Goal: Information Seeking & Learning: Check status

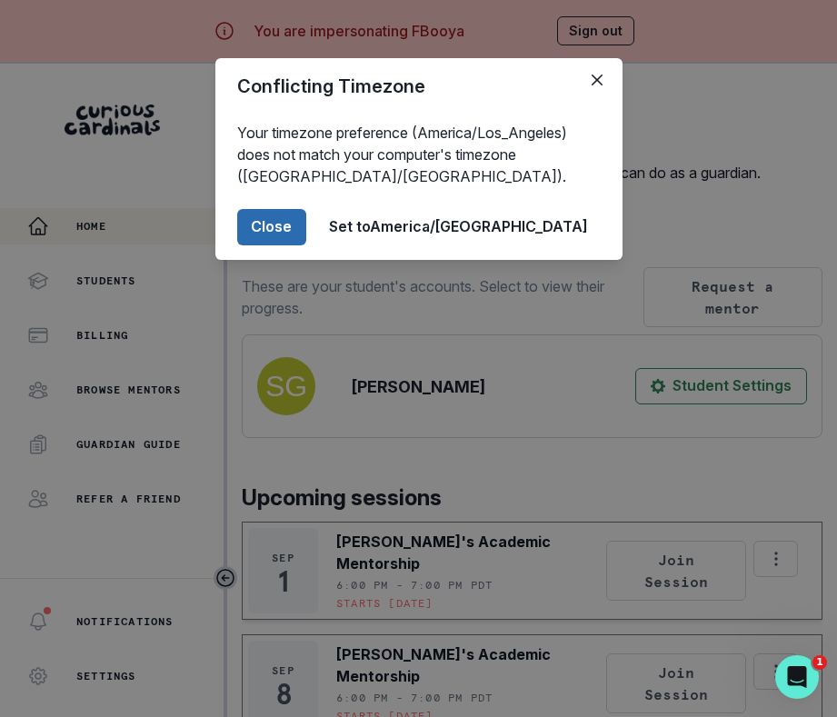
click at [306, 225] on button "Close" at bounding box center [271, 227] width 69 height 36
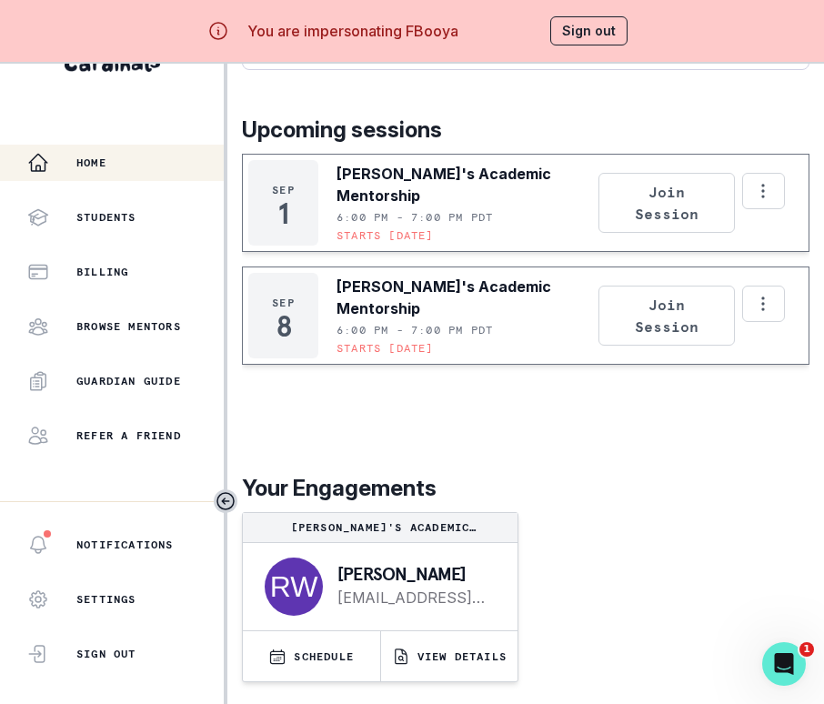
scroll to position [77, 0]
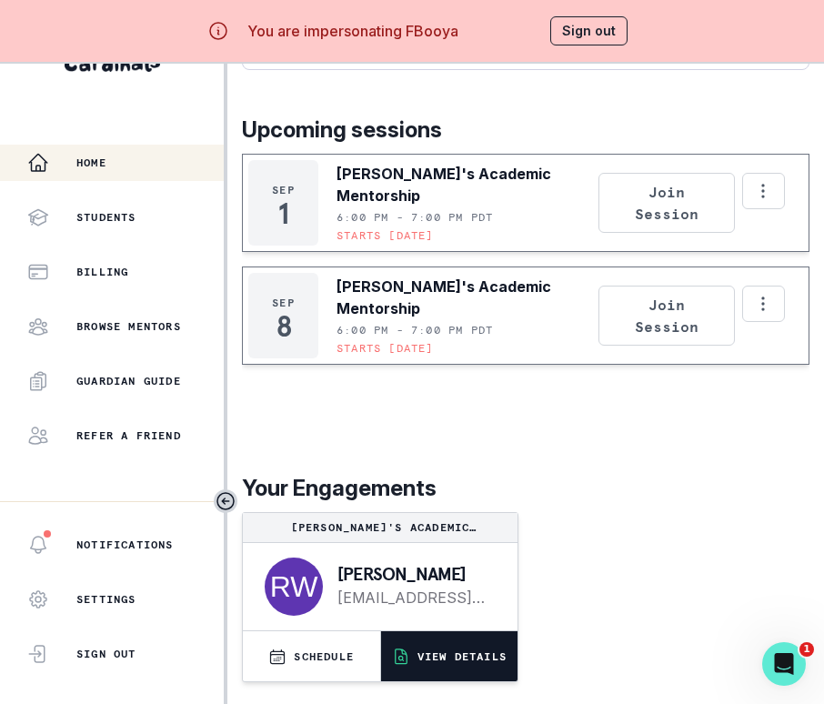
click at [455, 671] on button "VIEW DETAILS" at bounding box center [449, 656] width 137 height 50
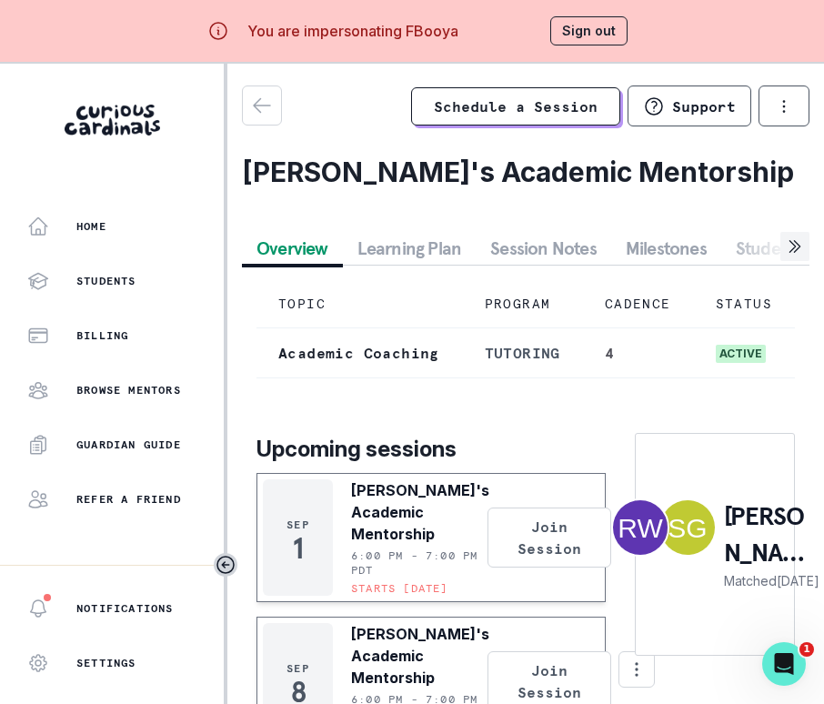
click at [553, 245] on button "Session Notes" at bounding box center [542, 248] width 135 height 33
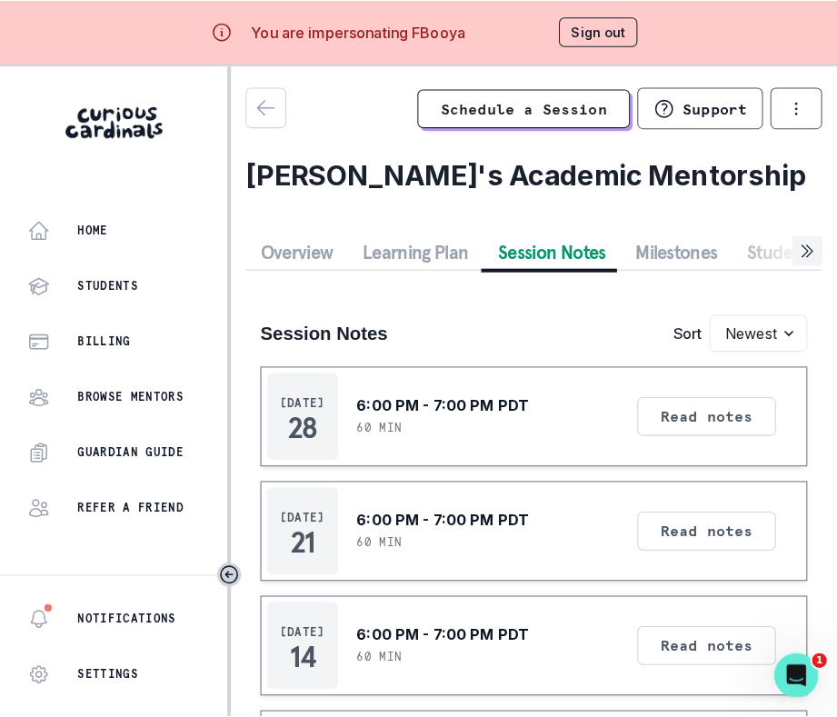
scroll to position [178, 0]
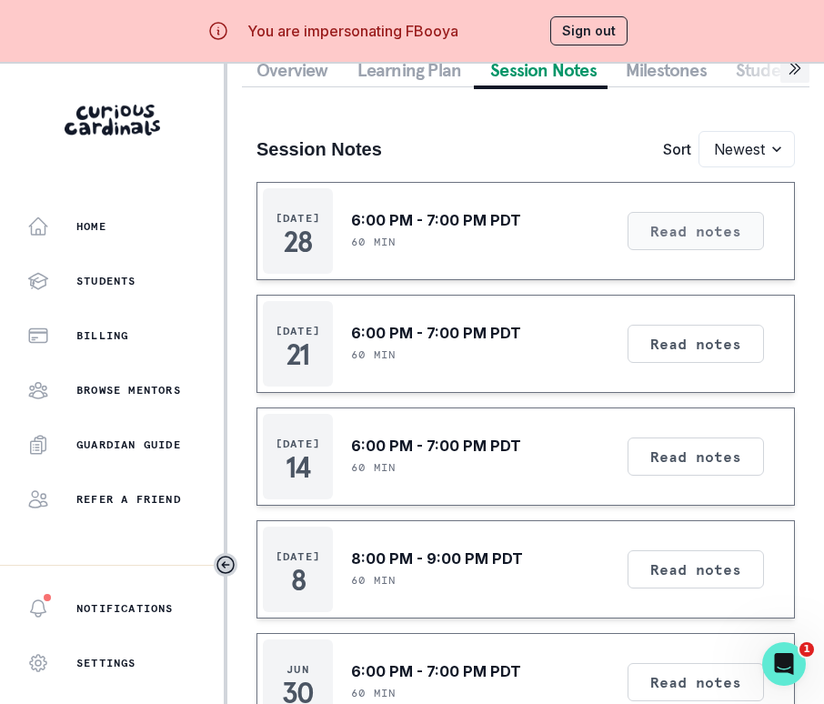
click at [681, 236] on button "Read notes" at bounding box center [695, 231] width 136 height 38
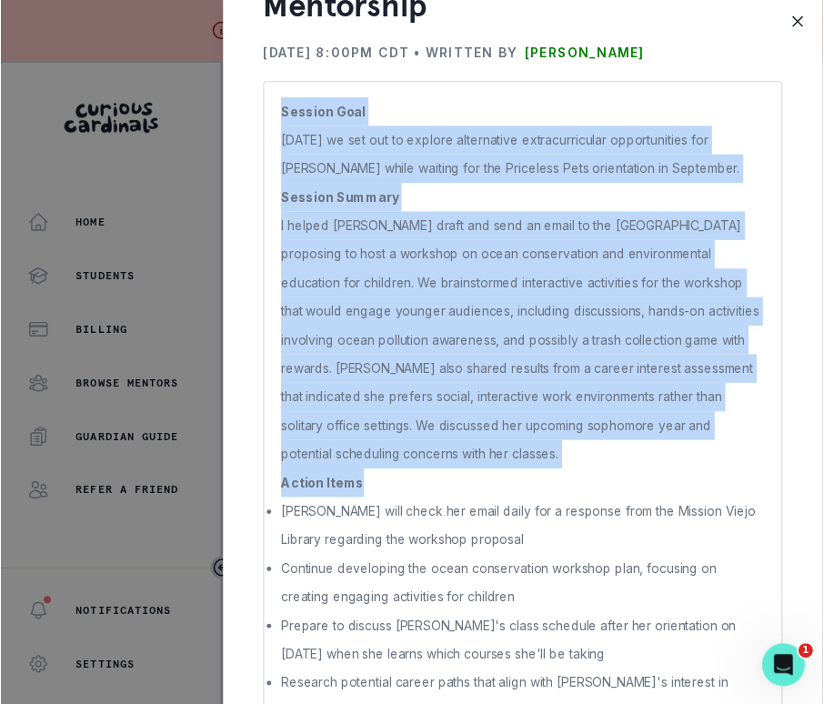
scroll to position [144, 0]
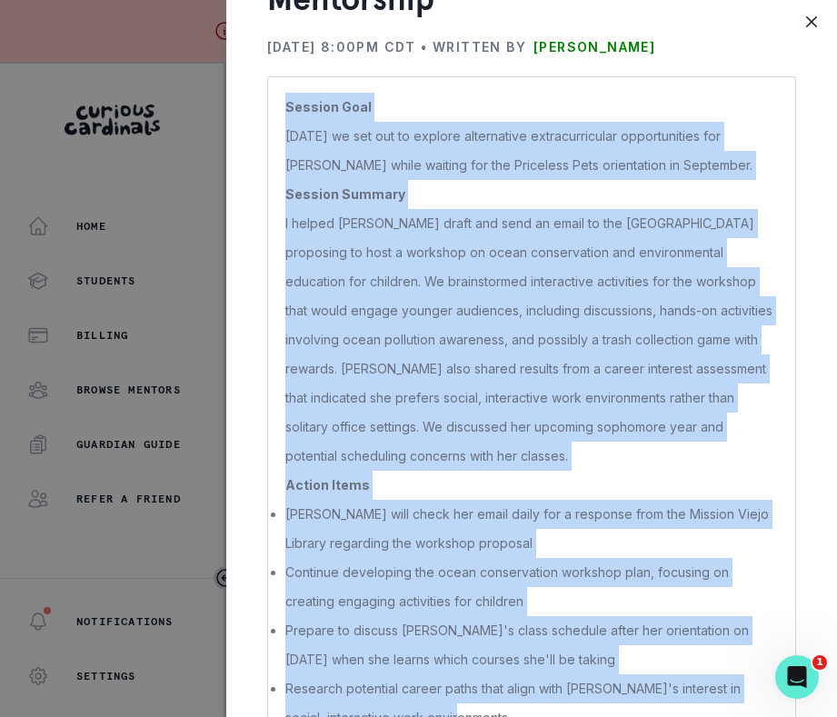
drag, startPoint x: 284, startPoint y: 210, endPoint x: 673, endPoint y: 702, distance: 627.1
click at [673, 702] on div "Session Goal [DATE] we set out to explore alternative extracurricular opportuni…" at bounding box center [531, 412] width 529 height 673
copy p "Session Goal [DATE] we set out to explore alternative extracurricular opportuni…"
click at [816, 28] on button "Close" at bounding box center [811, 21] width 29 height 29
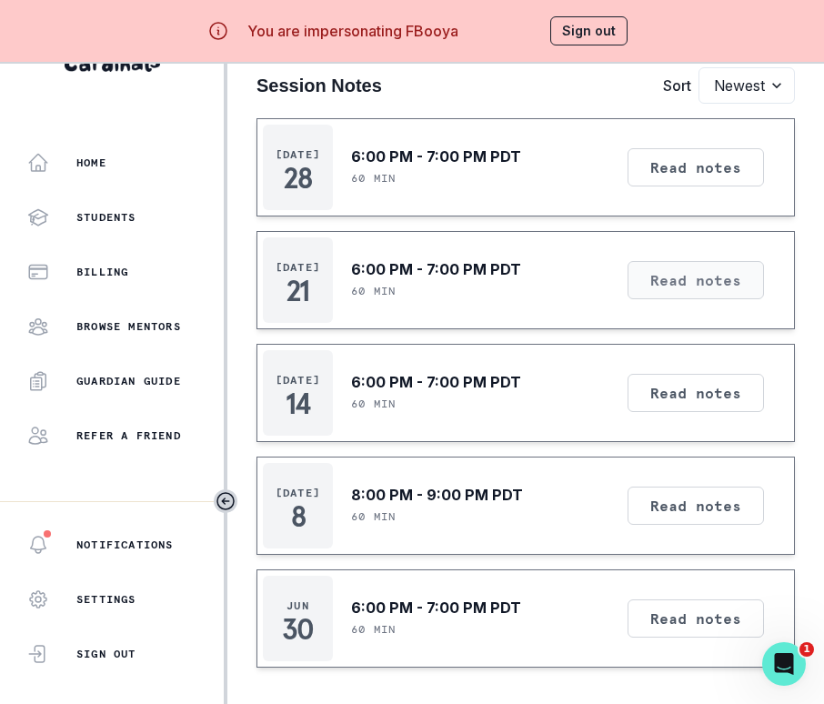
click at [719, 275] on button "Read notes" at bounding box center [695, 280] width 136 height 38
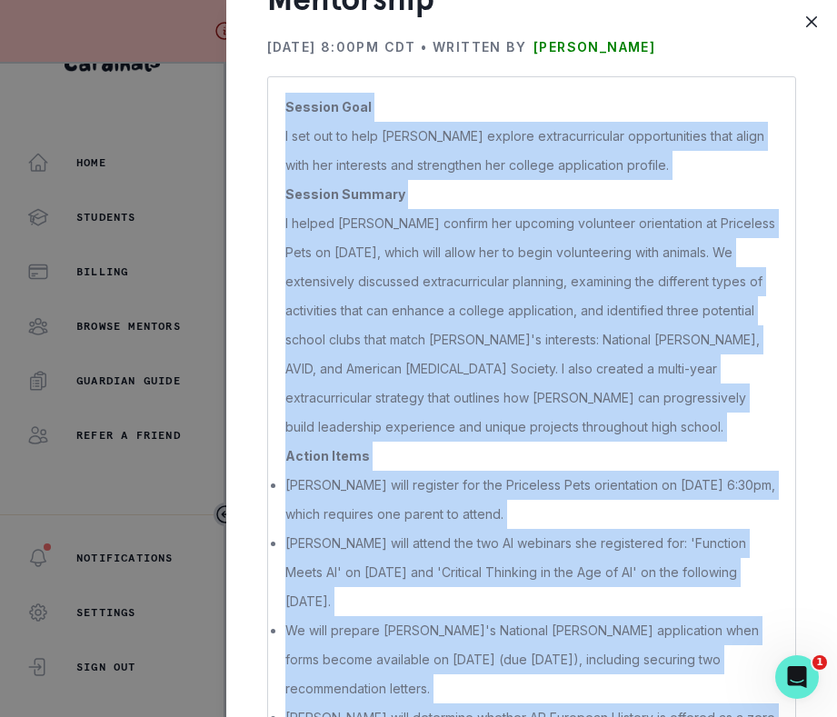
drag, startPoint x: 266, startPoint y: 198, endPoint x: 654, endPoint y: 689, distance: 625.2
click at [654, 689] on div "Session Goal I set out to help [PERSON_NAME] explore extracurricular opportunit…" at bounding box center [531, 427] width 529 height 702
copy p "Session Goal I set out to help [PERSON_NAME] explore extracurricular opportunit…"
click at [809, 26] on icon "Close" at bounding box center [811, 21] width 11 height 11
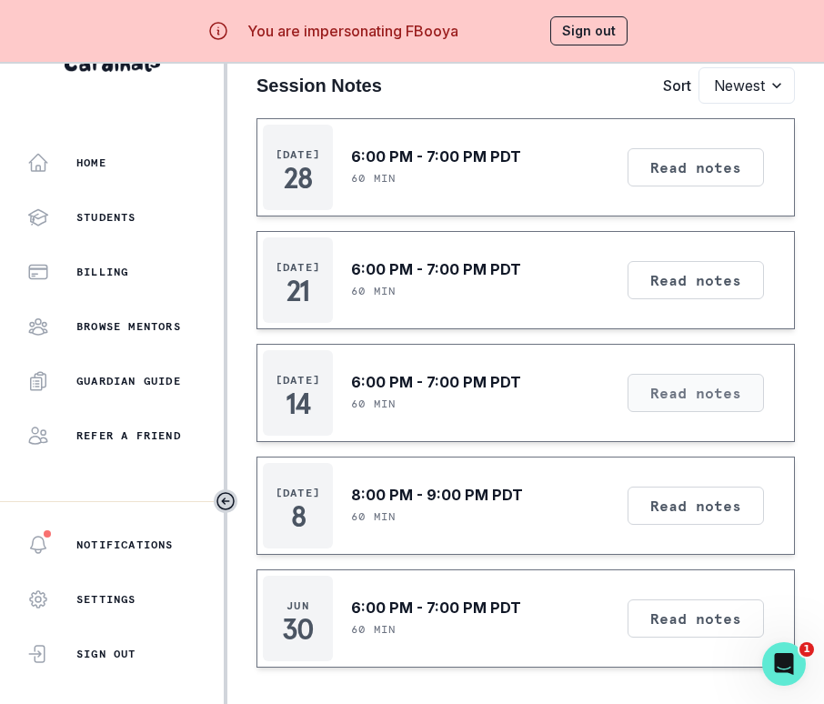
click at [680, 388] on button "Read notes" at bounding box center [695, 393] width 136 height 38
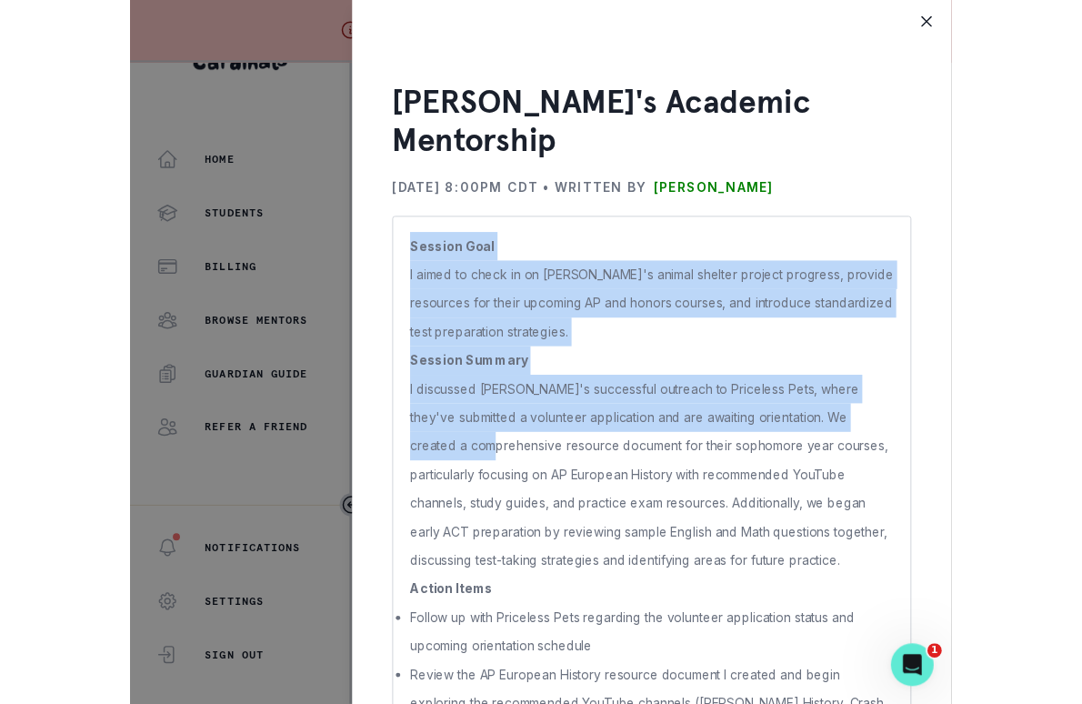
scroll to position [115, 0]
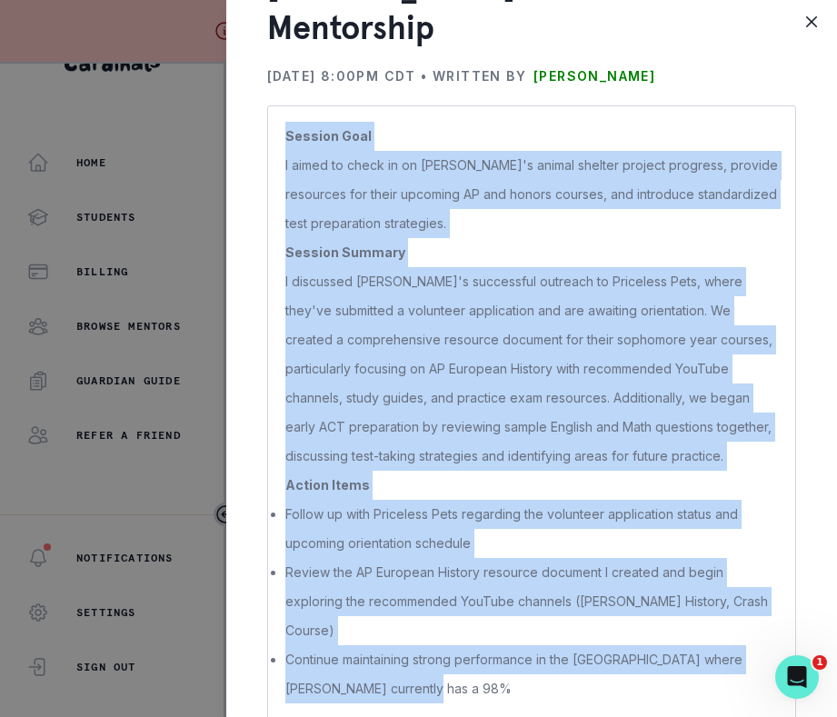
drag, startPoint x: 267, startPoint y: 206, endPoint x: 561, endPoint y: 679, distance: 556.5
click at [561, 679] on div "Session Goal I aimed to check in on [PERSON_NAME]'s animal shelter project prog…" at bounding box center [531, 412] width 529 height 615
copy p "Session Goal I aimed to check in on [PERSON_NAME]'s animal shelter project prog…"
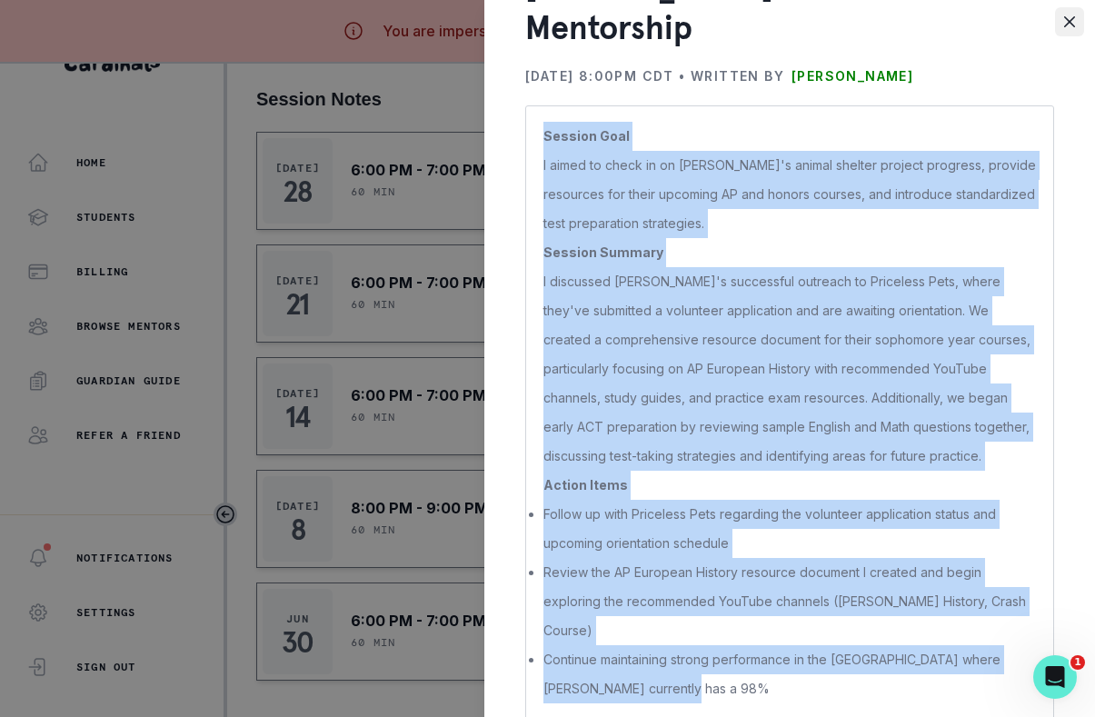
click at [836, 34] on button "Close" at bounding box center [1069, 21] width 29 height 29
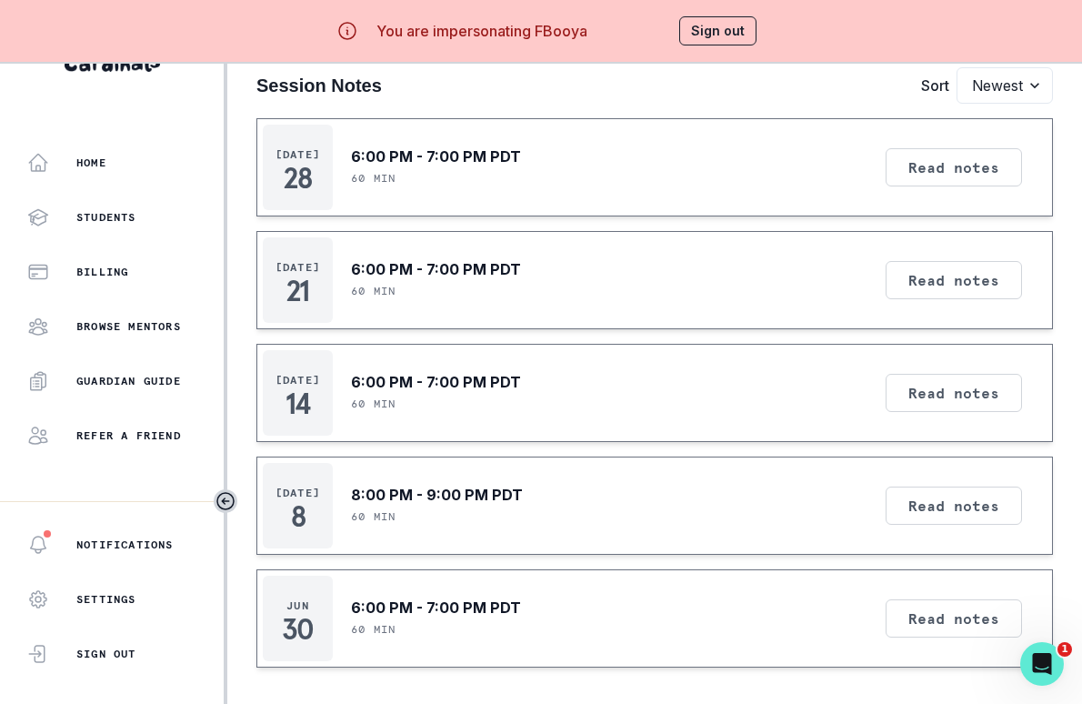
scroll to position [0, 0]
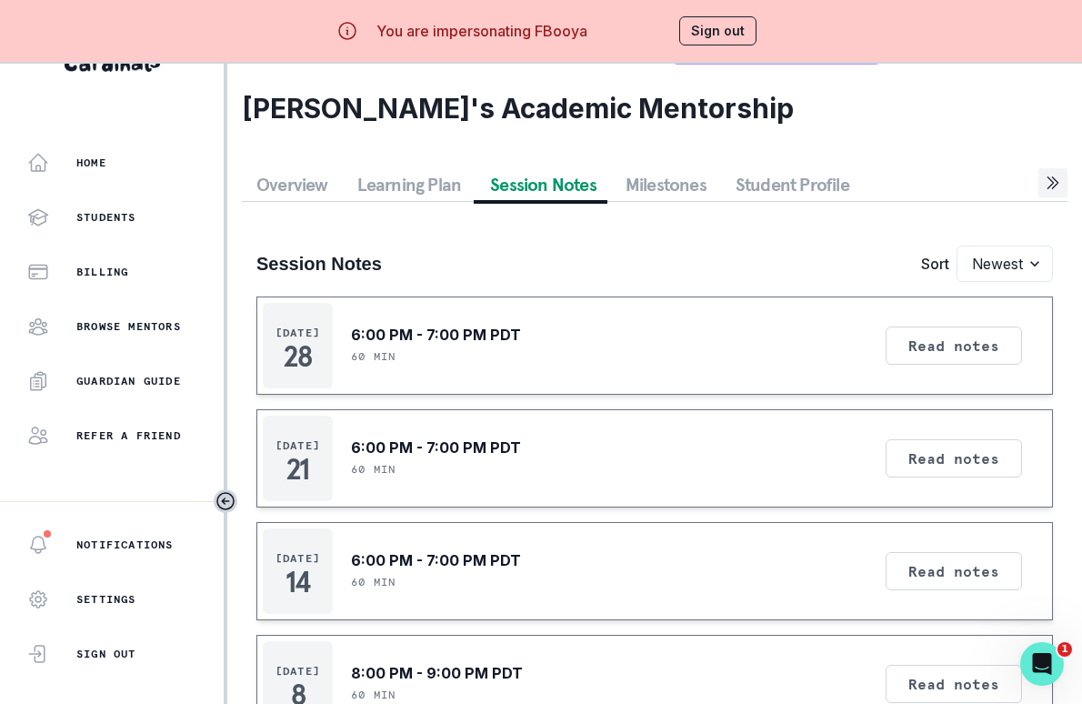
click at [382, 183] on button "Learning Plan" at bounding box center [410, 184] width 134 height 33
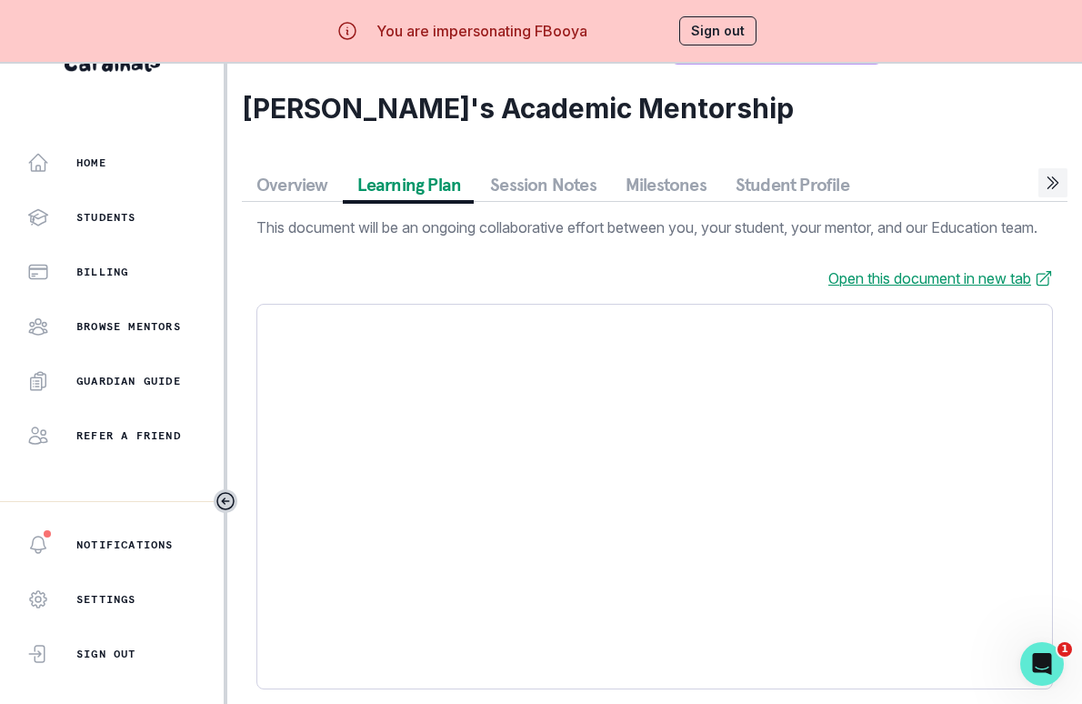
click at [836, 289] on link "Open this document in new tab" at bounding box center [940, 278] width 225 height 22
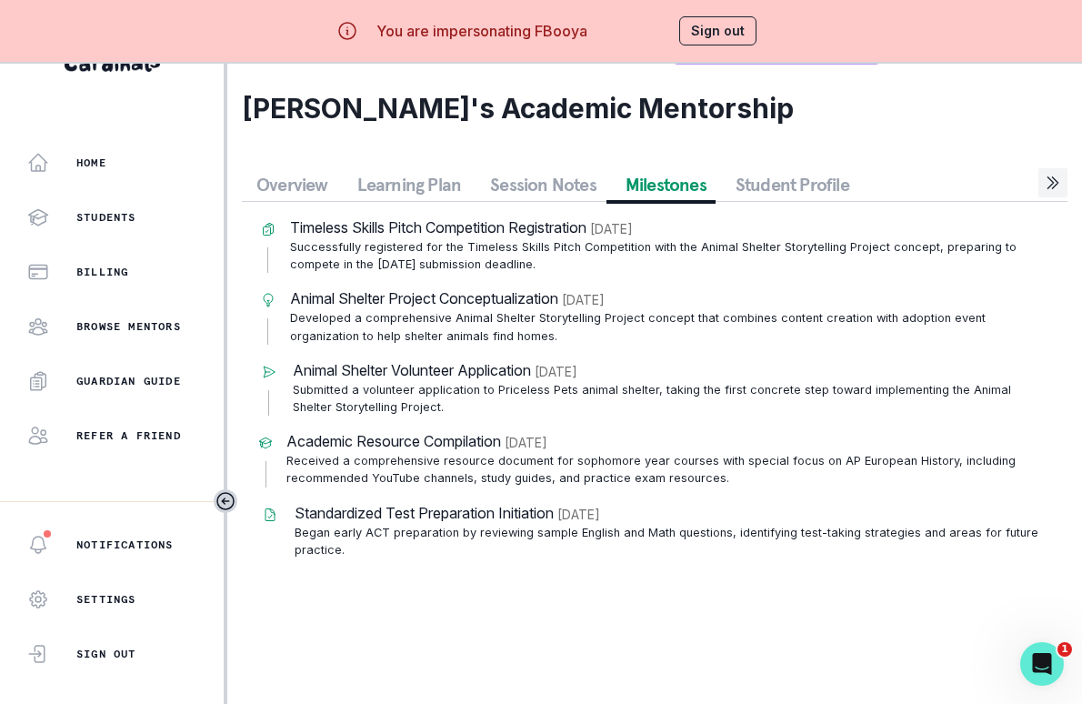
click at [696, 195] on button "Milestones" at bounding box center [666, 184] width 110 height 33
click at [725, 189] on button "Student Profile" at bounding box center [792, 184] width 143 height 33
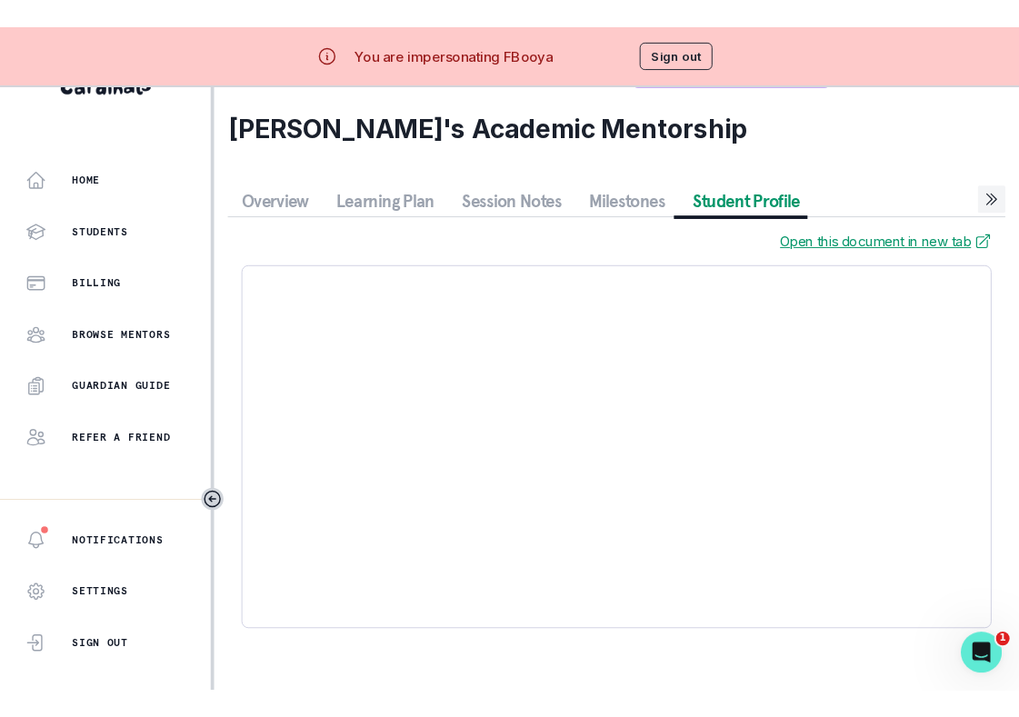
scroll to position [64, 0]
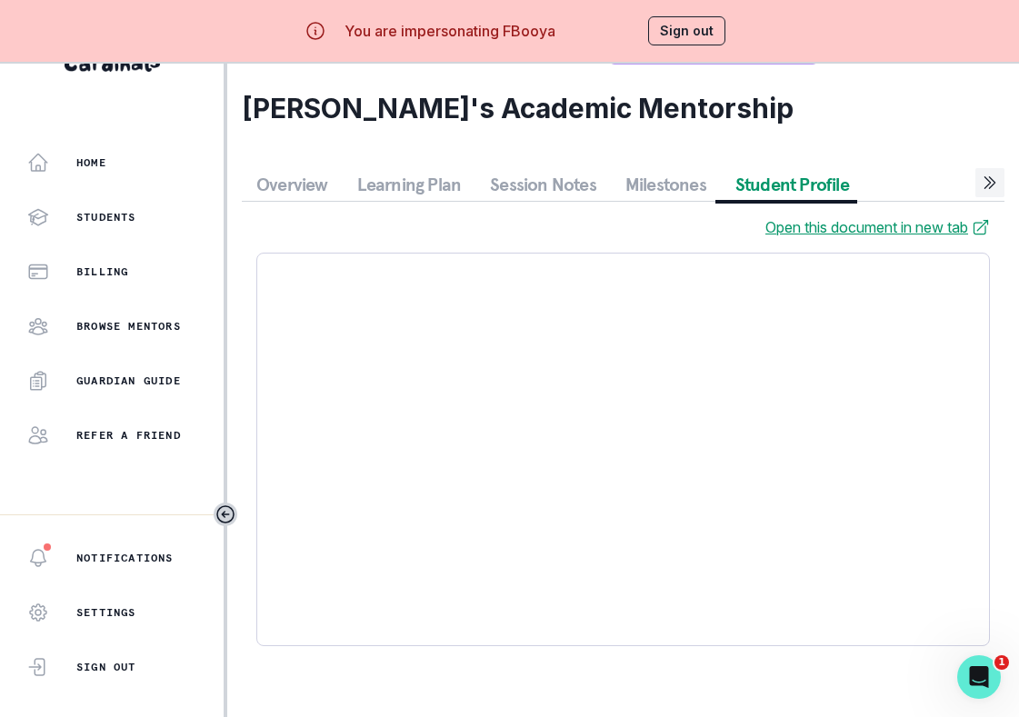
click at [691, 30] on button "Sign out" at bounding box center [686, 30] width 77 height 29
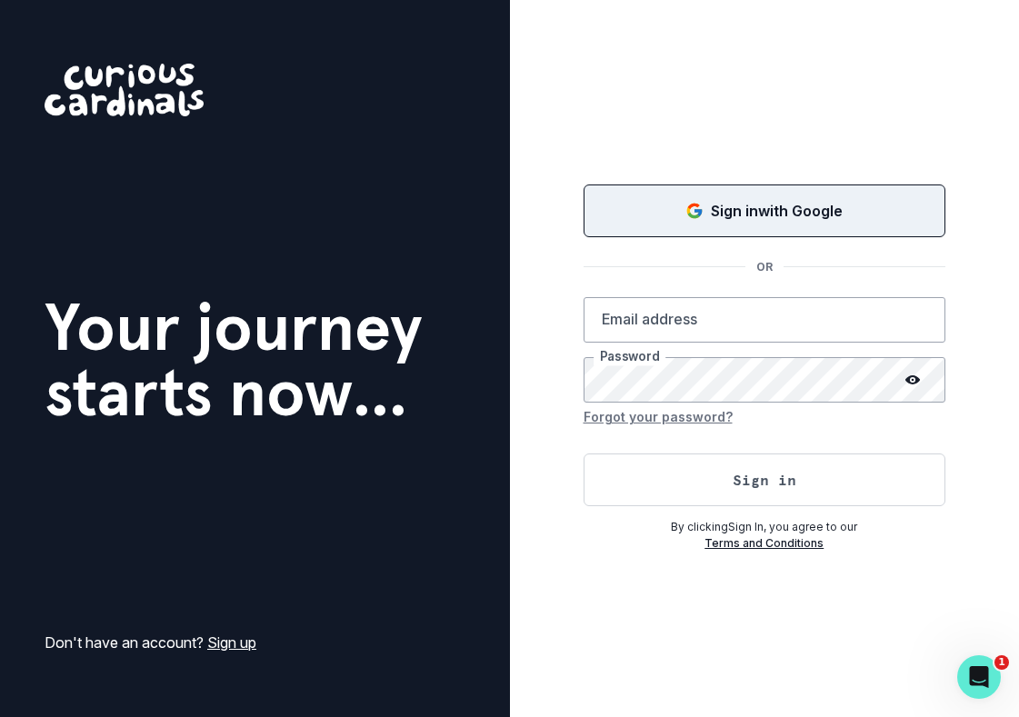
click at [727, 194] on button "Sign in with Google" at bounding box center [765, 211] width 363 height 53
